Goal: Task Accomplishment & Management: Manage account settings

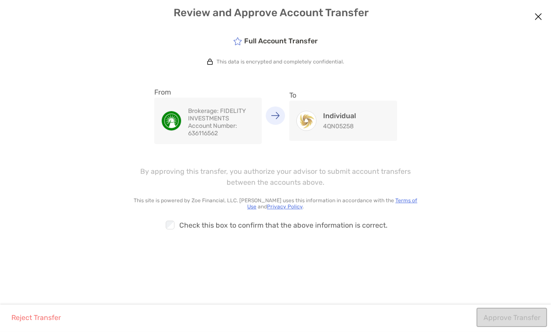
click at [177, 221] on div "Checkbox" at bounding box center [171, 224] width 15 height 11
click at [507, 318] on button "Approve Transfer" at bounding box center [511, 317] width 71 height 19
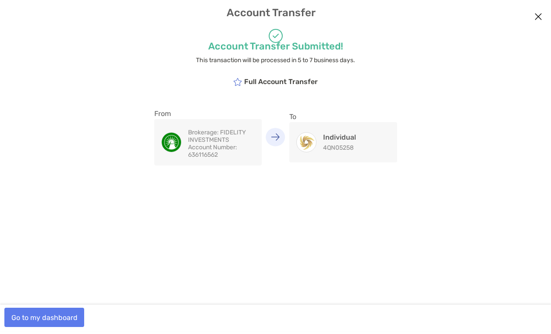
click at [70, 315] on button "Go to my dashboard" at bounding box center [44, 317] width 80 height 19
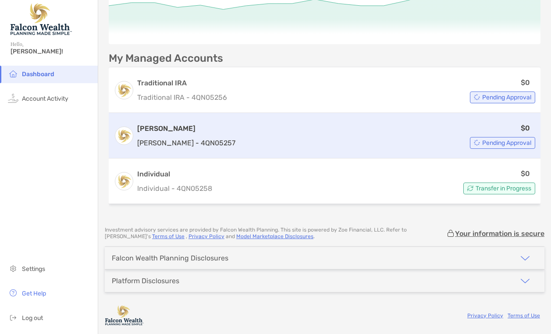
scroll to position [203, 0]
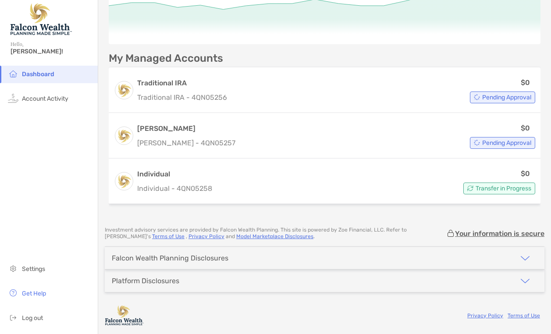
click at [337, 260] on div "Falcon Wealth Planning Disclosures" at bounding box center [324, 258] width 439 height 22
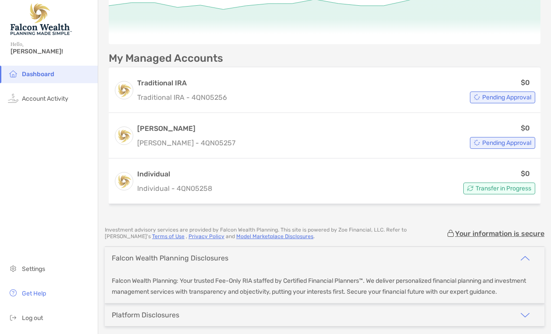
click at [337, 260] on div "Falcon Wealth Planning Disclosures" at bounding box center [324, 258] width 439 height 22
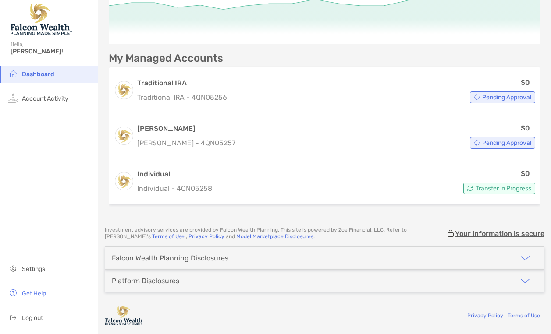
click at [327, 271] on div "Platform Disclosures" at bounding box center [324, 281] width 439 height 22
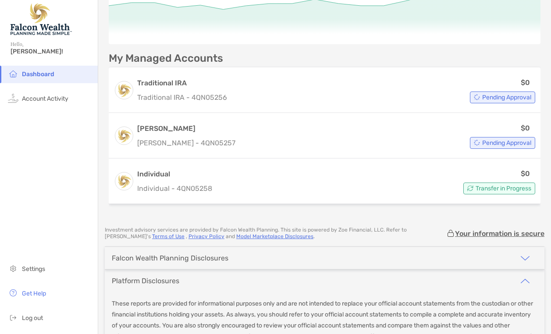
click at [327, 271] on div "Platform Disclosures" at bounding box center [324, 281] width 439 height 22
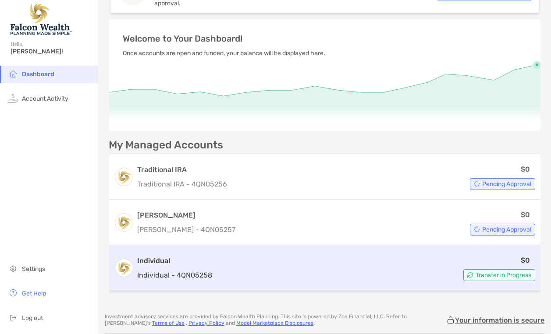
scroll to position [102, 0]
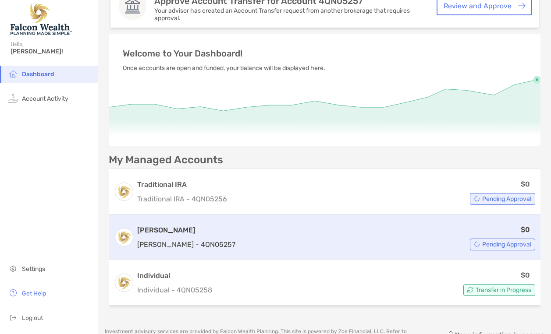
click at [481, 249] on div "Pending Approval" at bounding box center [502, 245] width 65 height 12
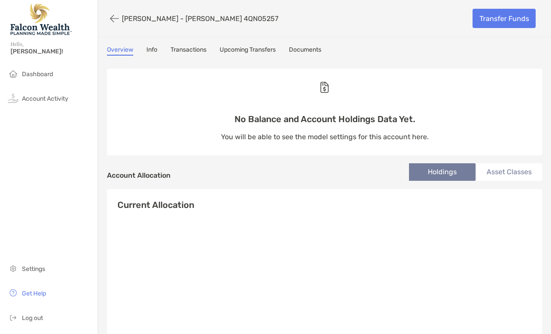
click at [486, 21] on link "Transfer Funds" at bounding box center [503, 18] width 63 height 19
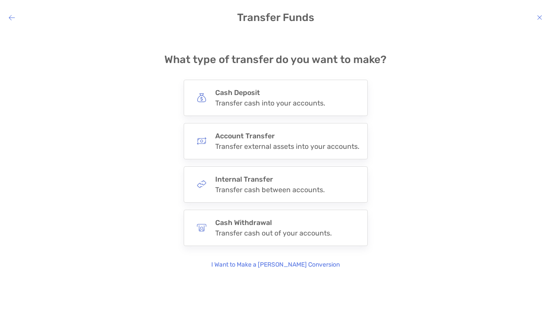
click at [12, 15] on icon "modal" at bounding box center [12, 17] width 6 height 7
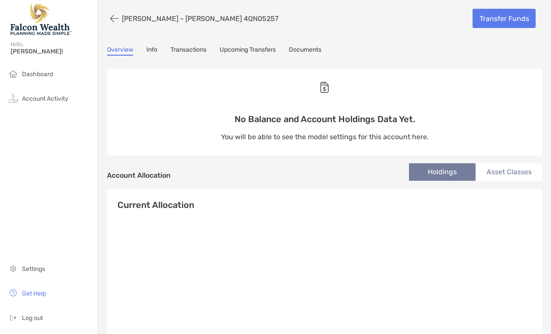
click at [115, 18] on icon "button" at bounding box center [114, 19] width 9 height 10
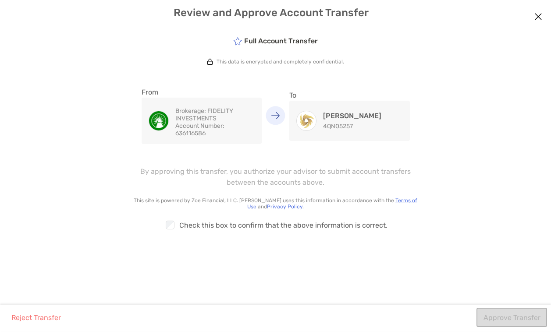
click at [212, 231] on div "Checkbox Check this box to confirm that the above information is correct." at bounding box center [275, 225] width 288 height 20
click at [223, 223] on div "Checkbox Check this box to confirm that the above information is correct." at bounding box center [275, 225] width 288 height 20
click at [528, 310] on button "Approve Transfer" at bounding box center [511, 317] width 71 height 19
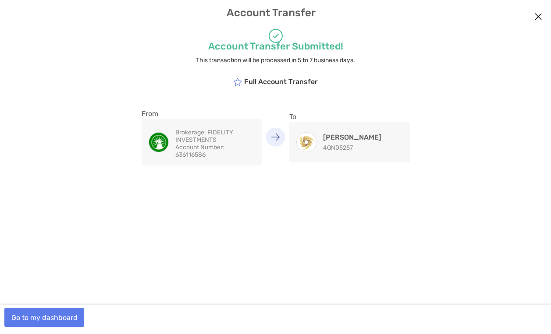
click at [44, 315] on button "Go to my dashboard" at bounding box center [44, 317] width 80 height 19
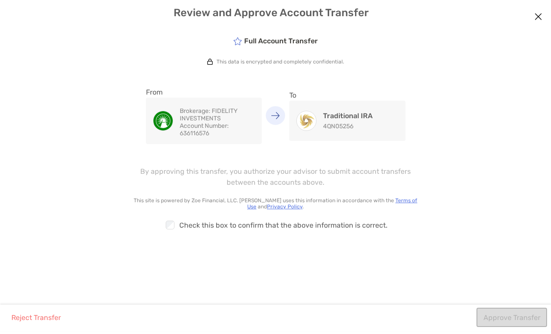
click at [223, 228] on div "Checkbox Check this box to confirm that the above information is correct." at bounding box center [275, 225] width 288 height 20
click at [508, 317] on button "Approve Transfer" at bounding box center [511, 317] width 71 height 19
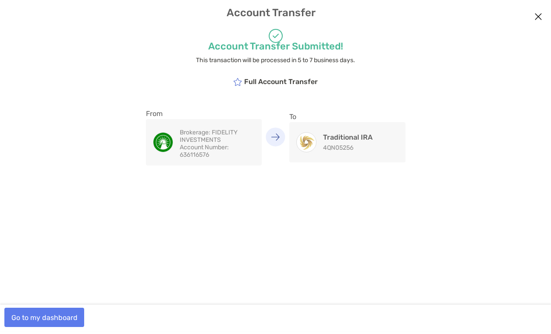
click at [51, 323] on button "Go to my dashboard" at bounding box center [44, 317] width 80 height 19
